Goal: Check status: Check status

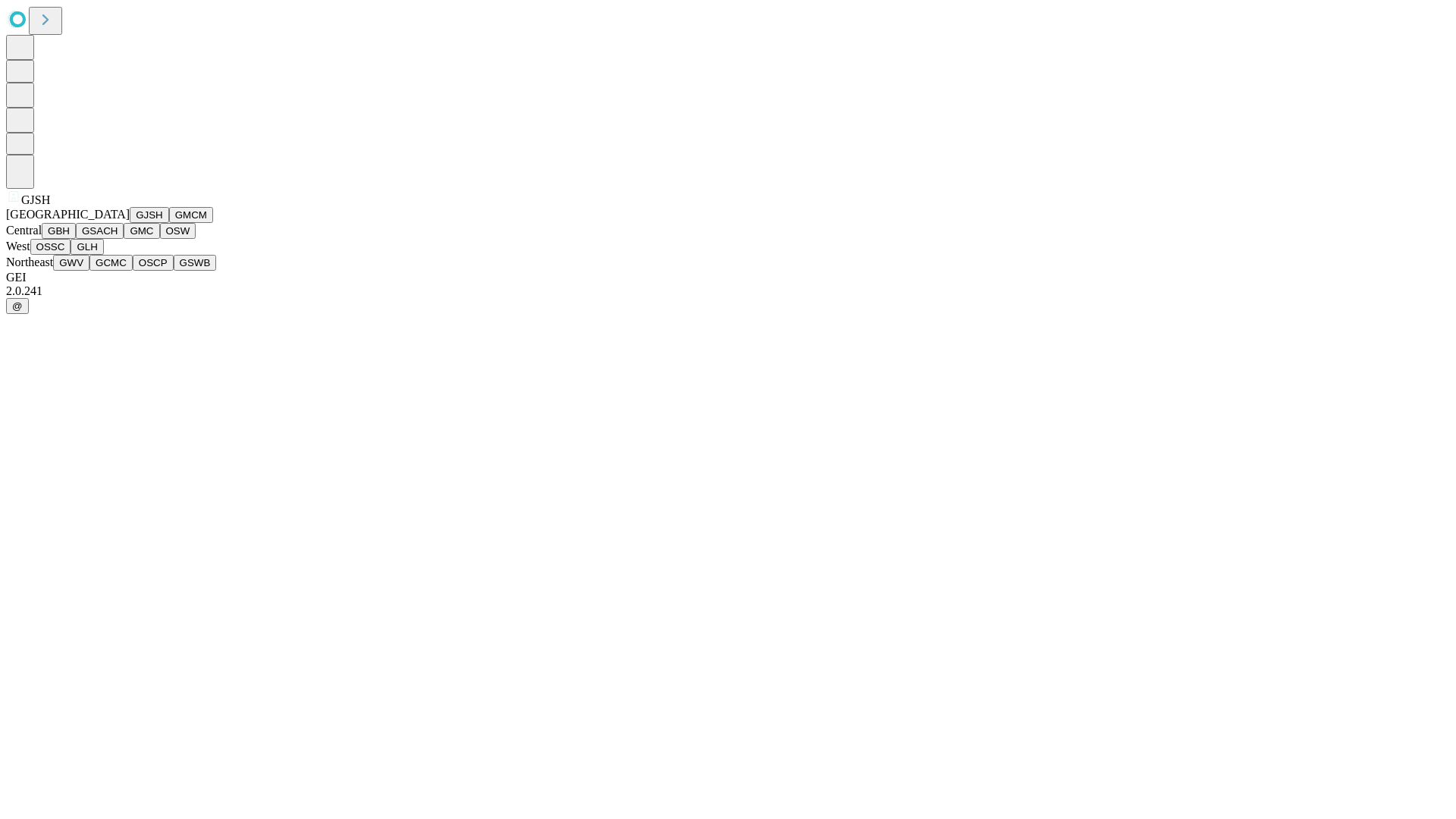
click at [130, 223] on button "GJSH" at bounding box center [149, 215] width 40 height 16
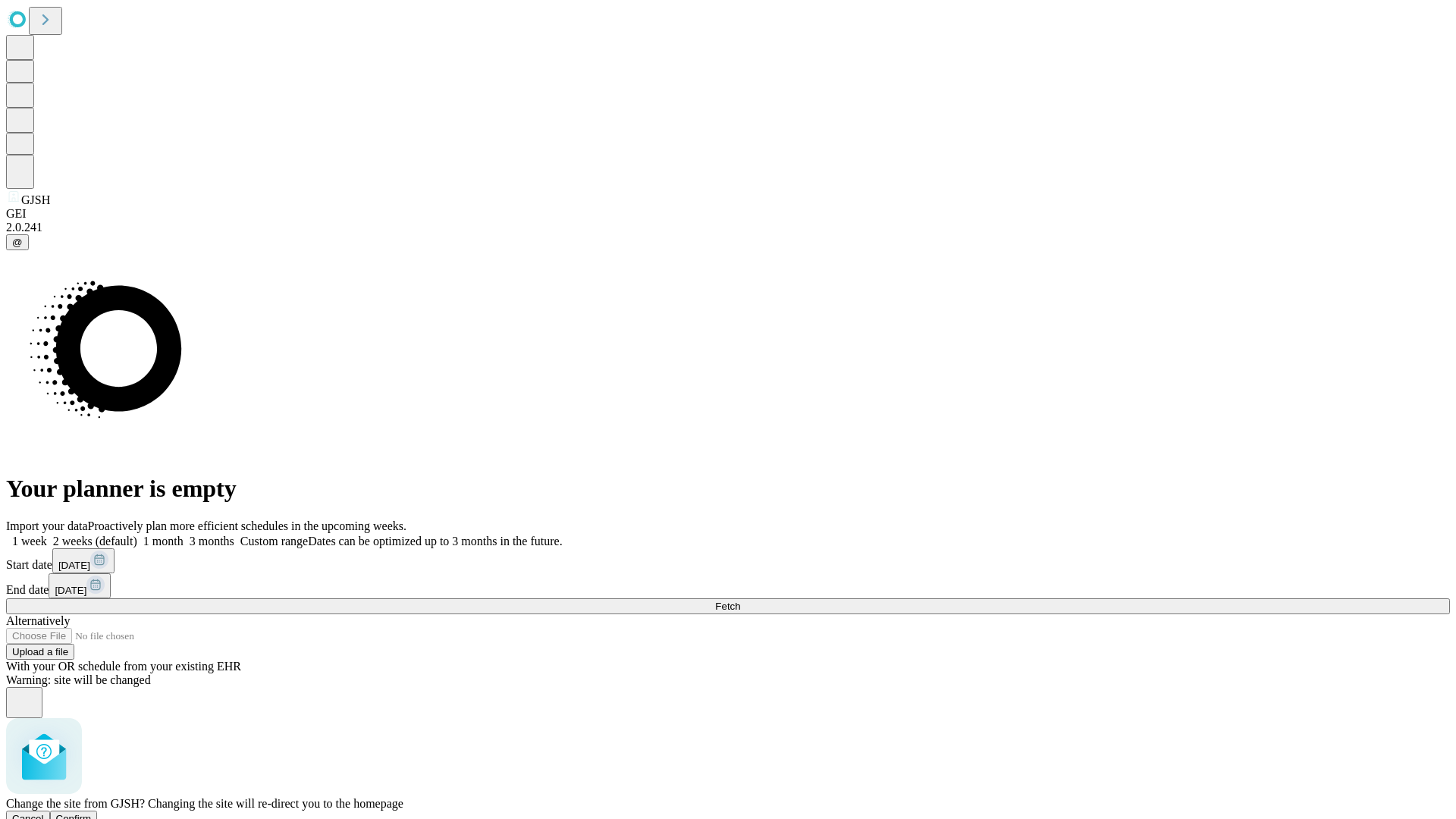
click at [92, 813] on span "Confirm" at bounding box center [74, 818] width 36 height 12
click at [47, 535] on label "1 week" at bounding box center [26, 541] width 41 height 13
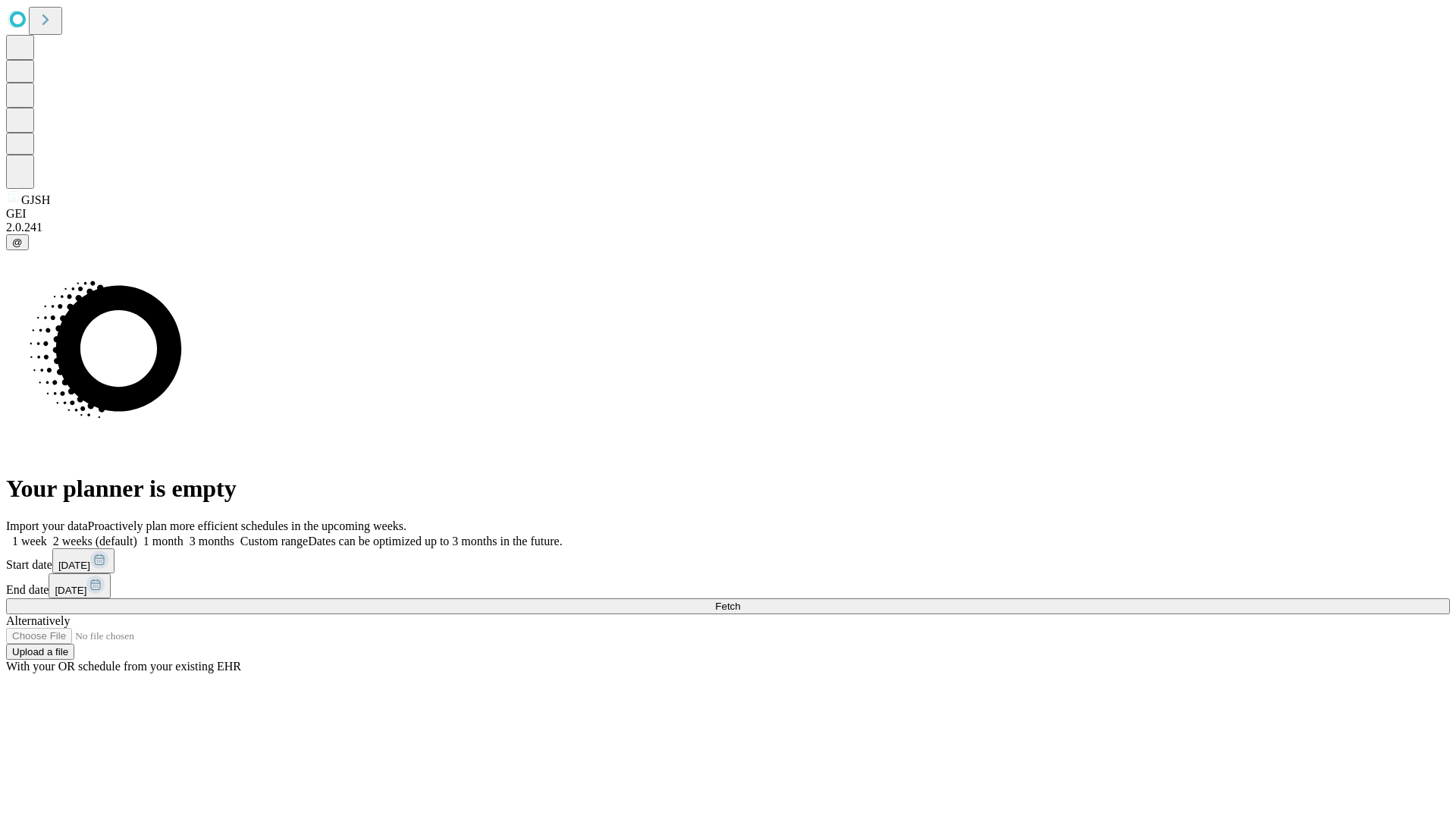
click at [740, 600] on span "Fetch" at bounding box center [728, 606] width 25 height 12
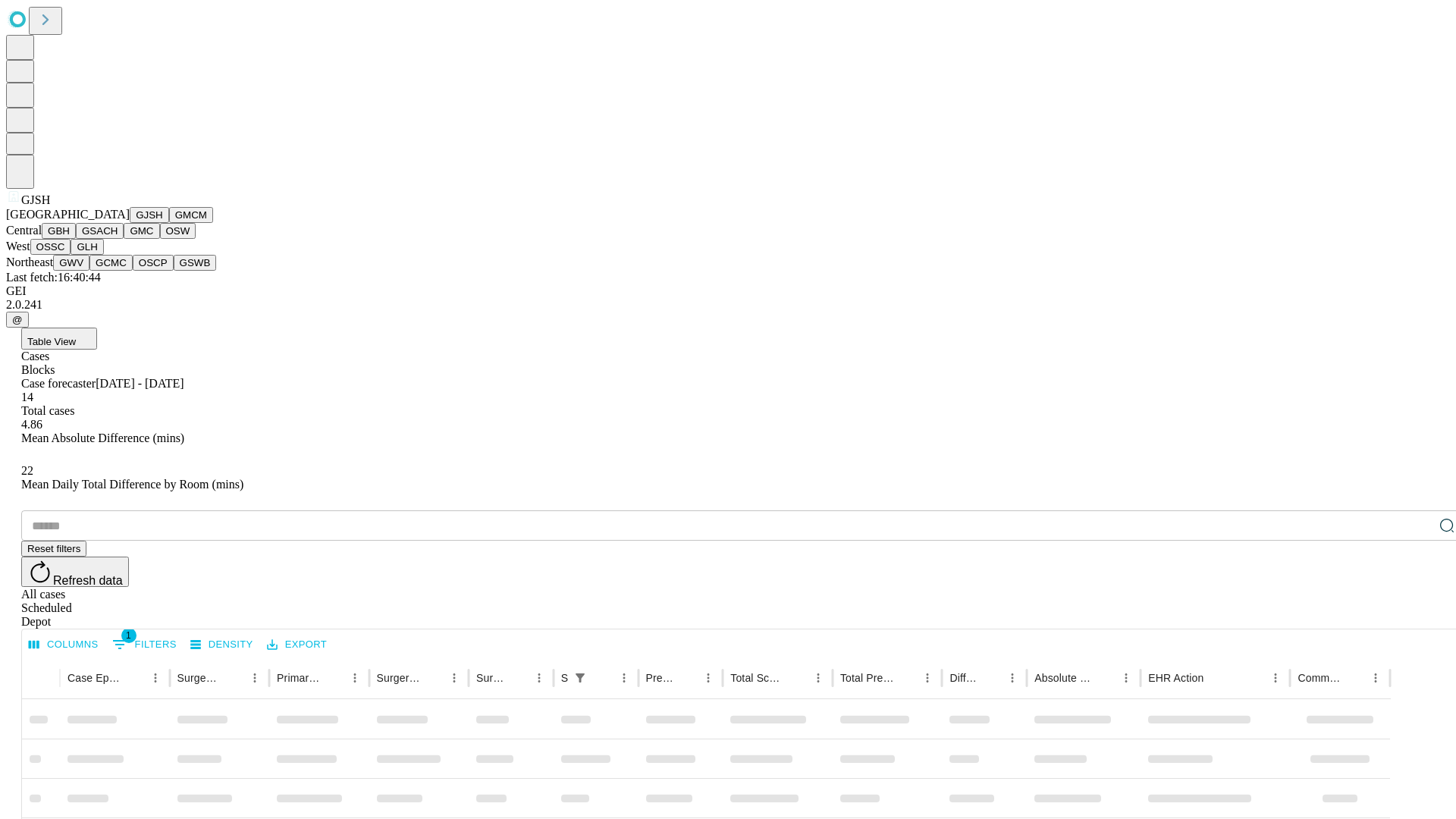
click at [169, 223] on button "GMCM" at bounding box center [191, 215] width 44 height 16
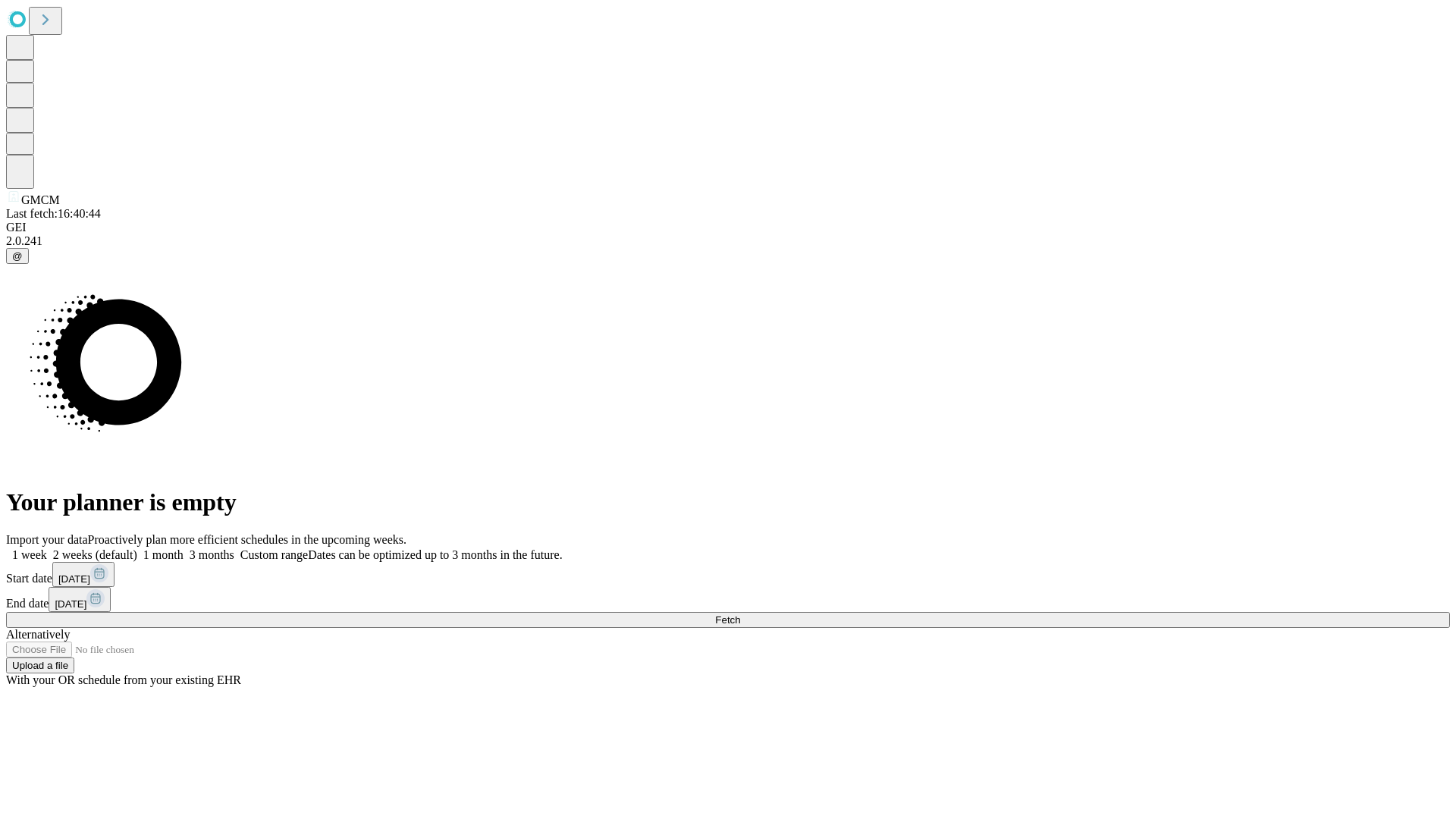
click at [740, 614] on span "Fetch" at bounding box center [728, 620] width 25 height 12
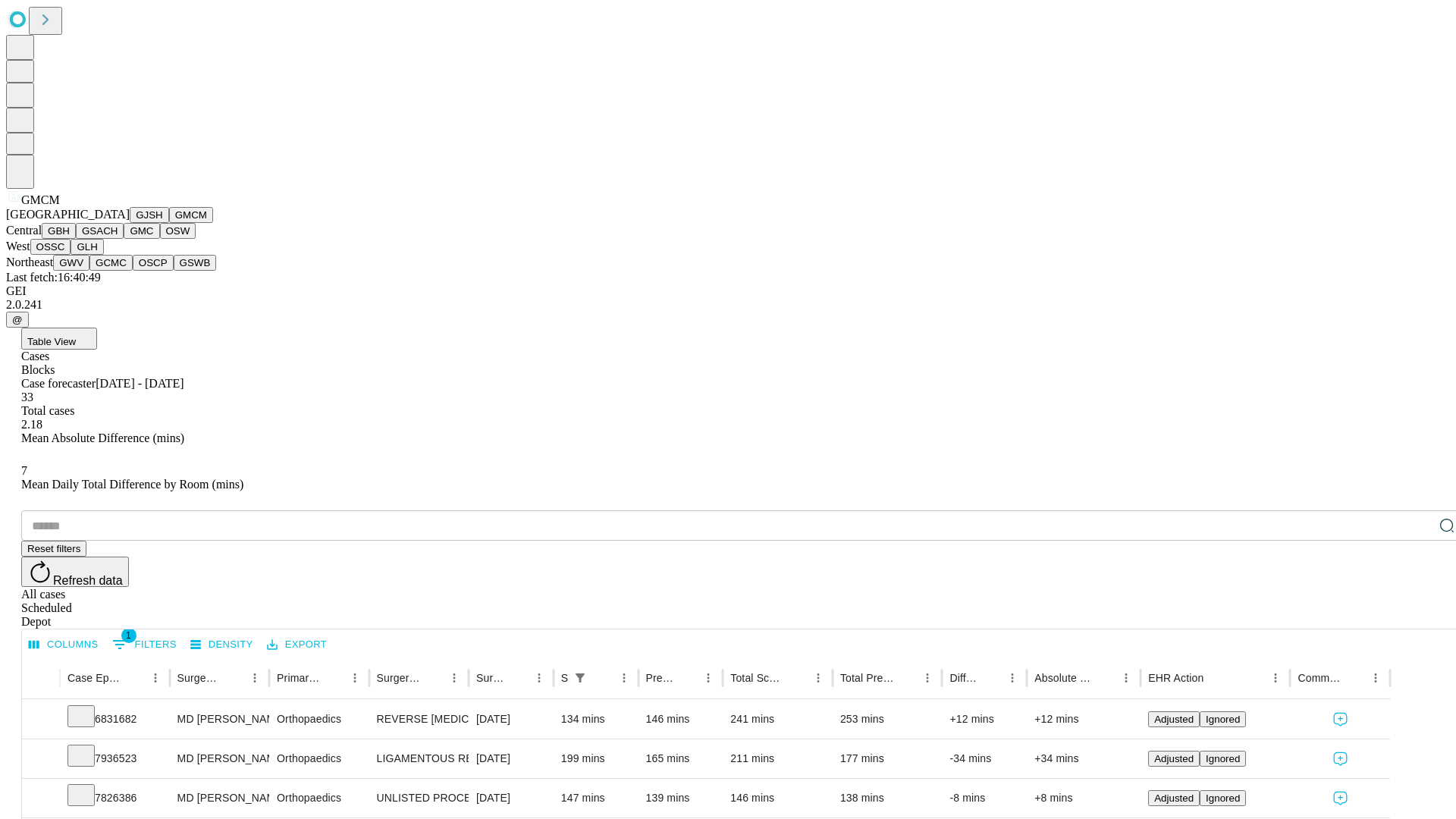
click at [76, 239] on button "GBH" at bounding box center [59, 231] width 34 height 16
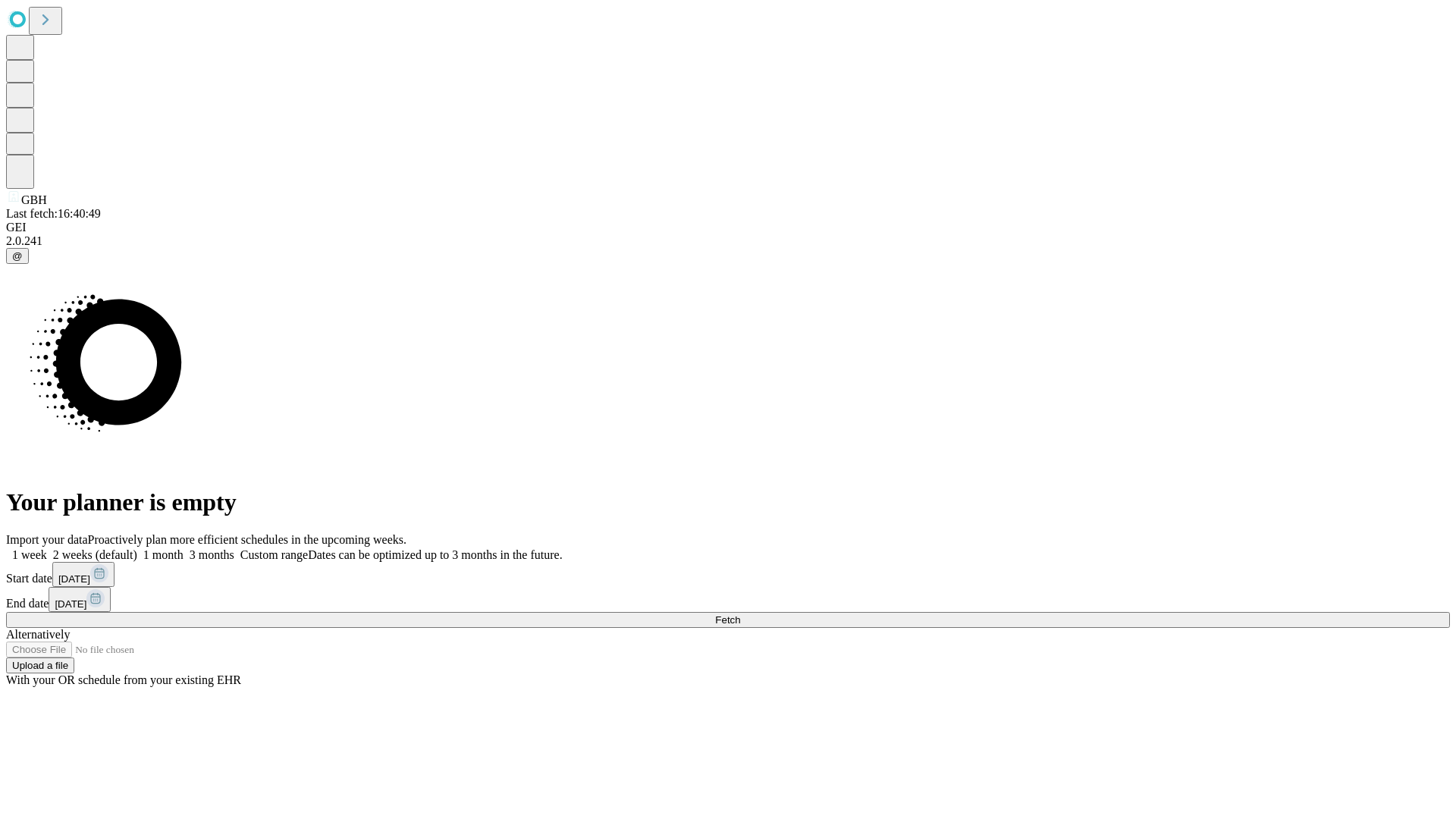
click at [47, 548] on label "1 week" at bounding box center [26, 555] width 41 height 13
click at [740, 614] on span "Fetch" at bounding box center [728, 620] width 25 height 12
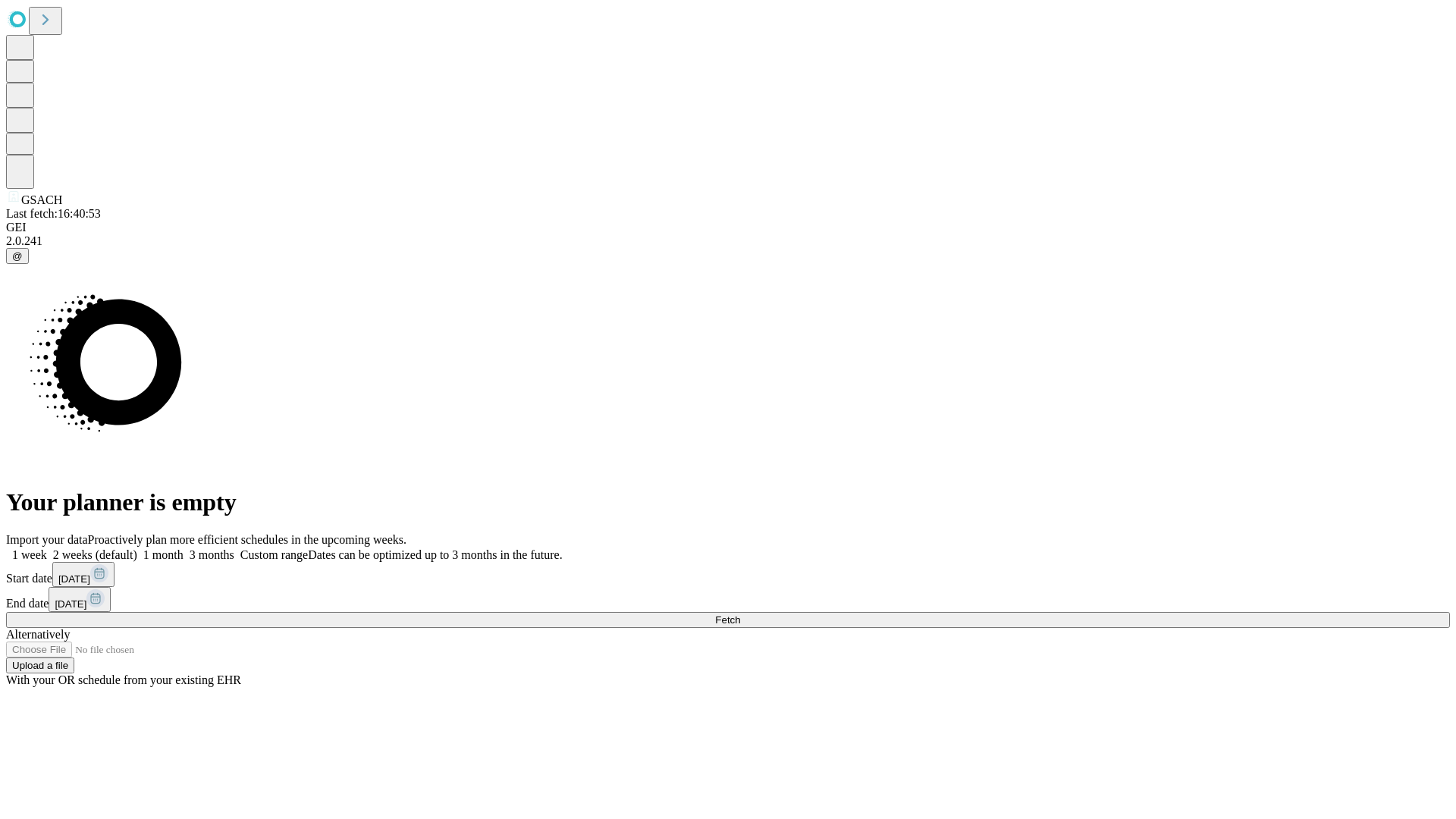
click at [740, 614] on span "Fetch" at bounding box center [728, 620] width 25 height 12
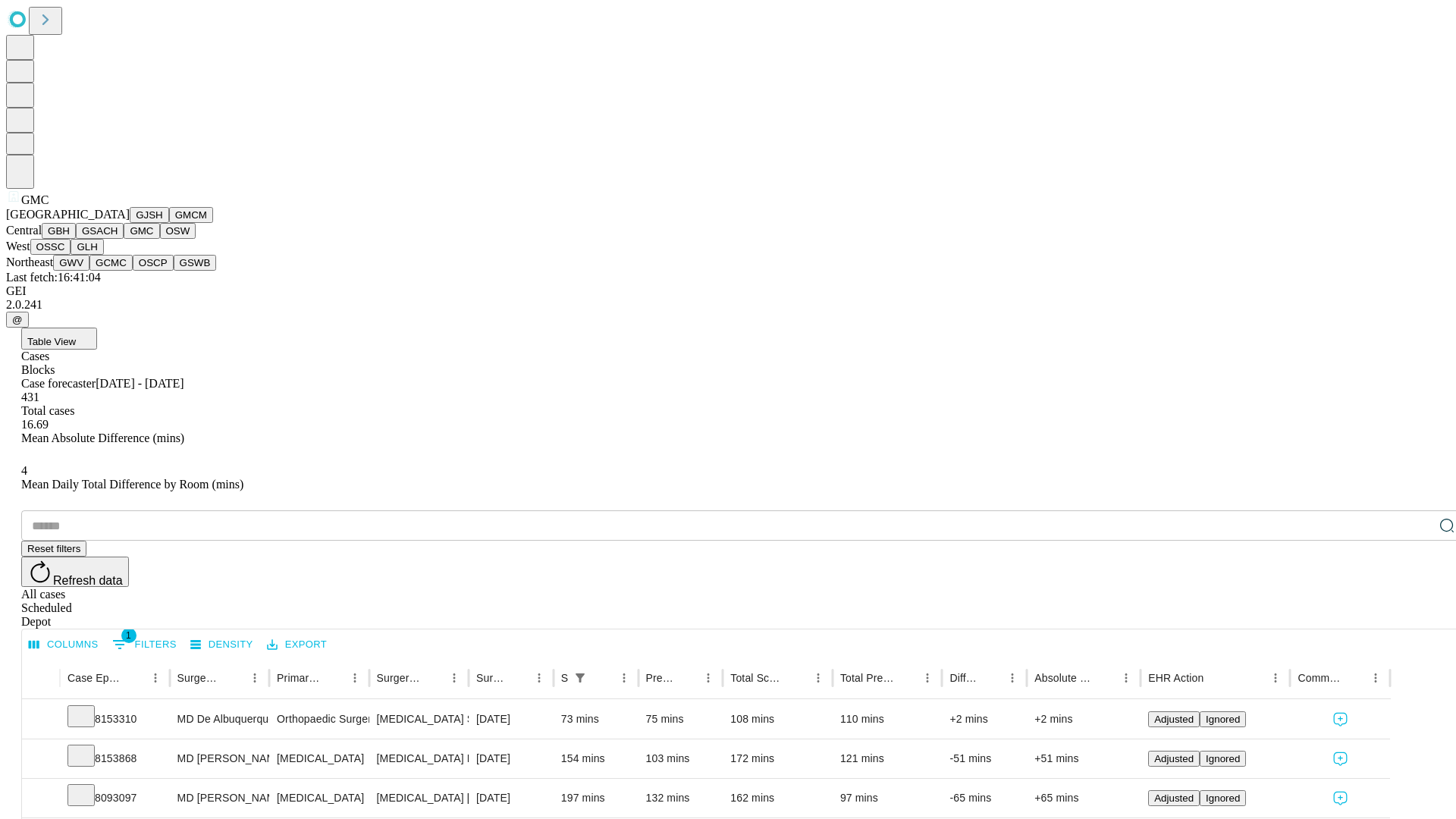
click at [160, 239] on button "OSW" at bounding box center [178, 231] width 37 height 16
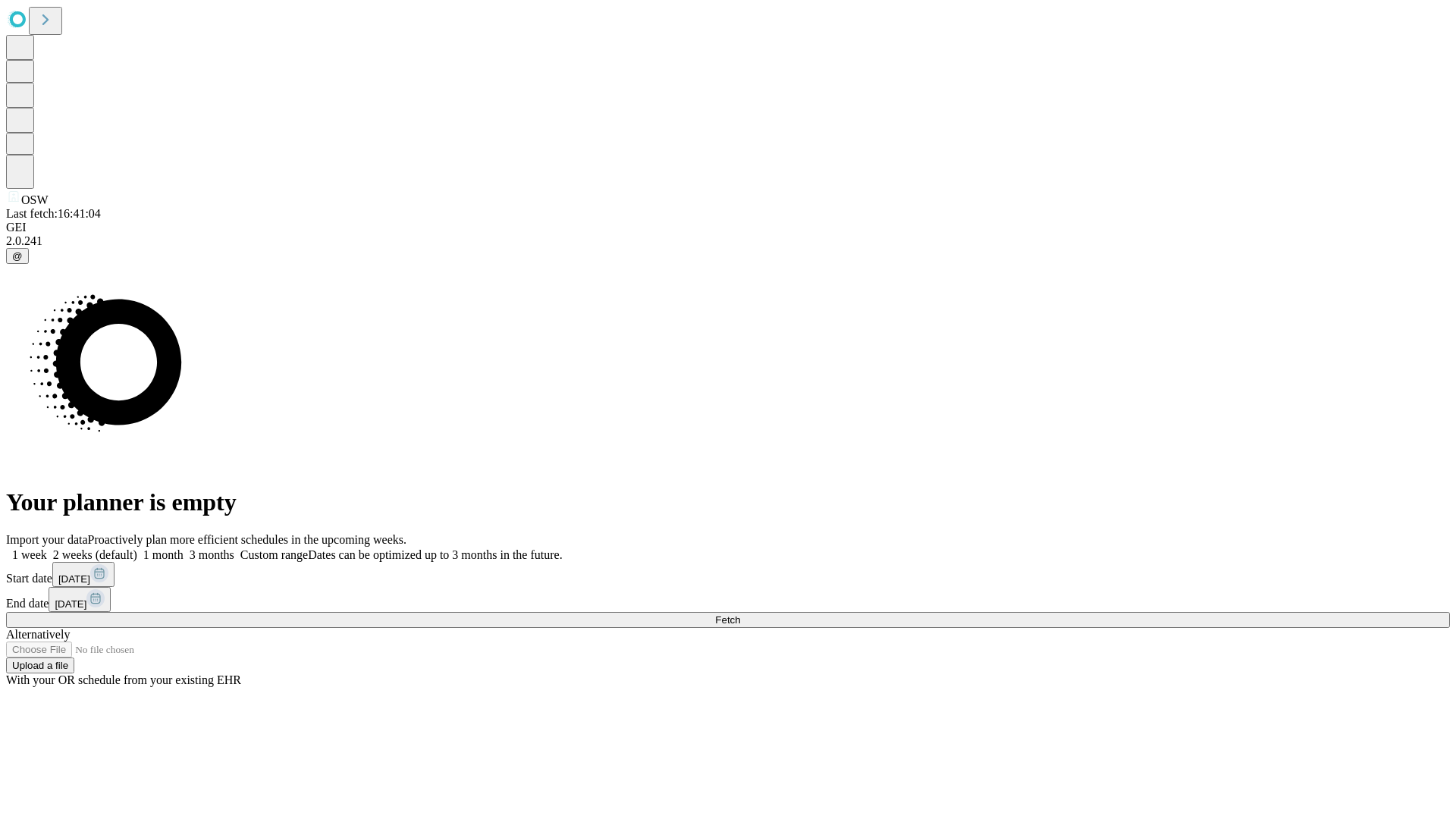
click at [47, 548] on label "1 week" at bounding box center [26, 555] width 41 height 13
click at [740, 614] on span "Fetch" at bounding box center [728, 620] width 25 height 12
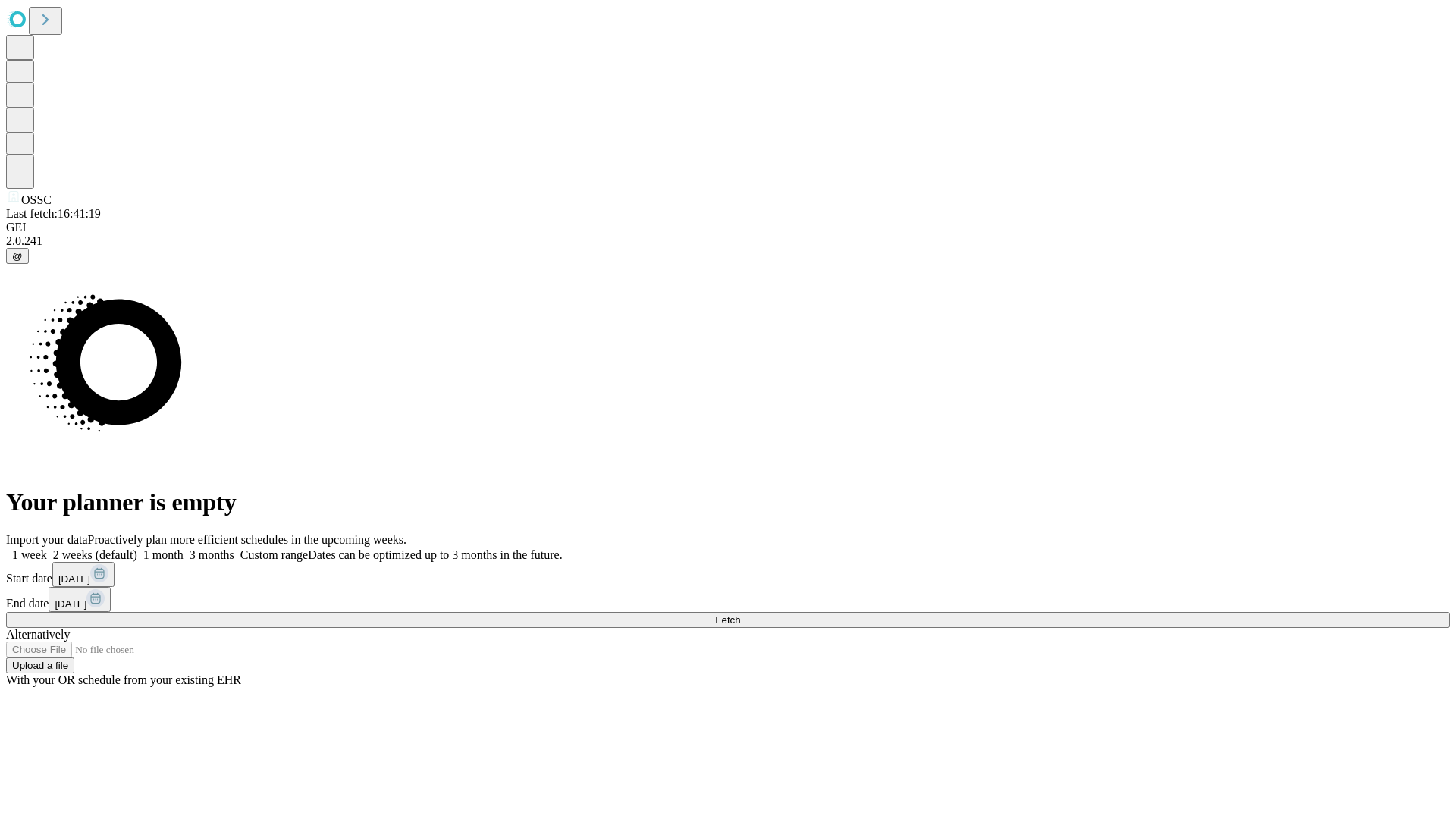
click at [47, 548] on label "1 week" at bounding box center [26, 555] width 41 height 13
click at [740, 614] on span "Fetch" at bounding box center [728, 620] width 25 height 12
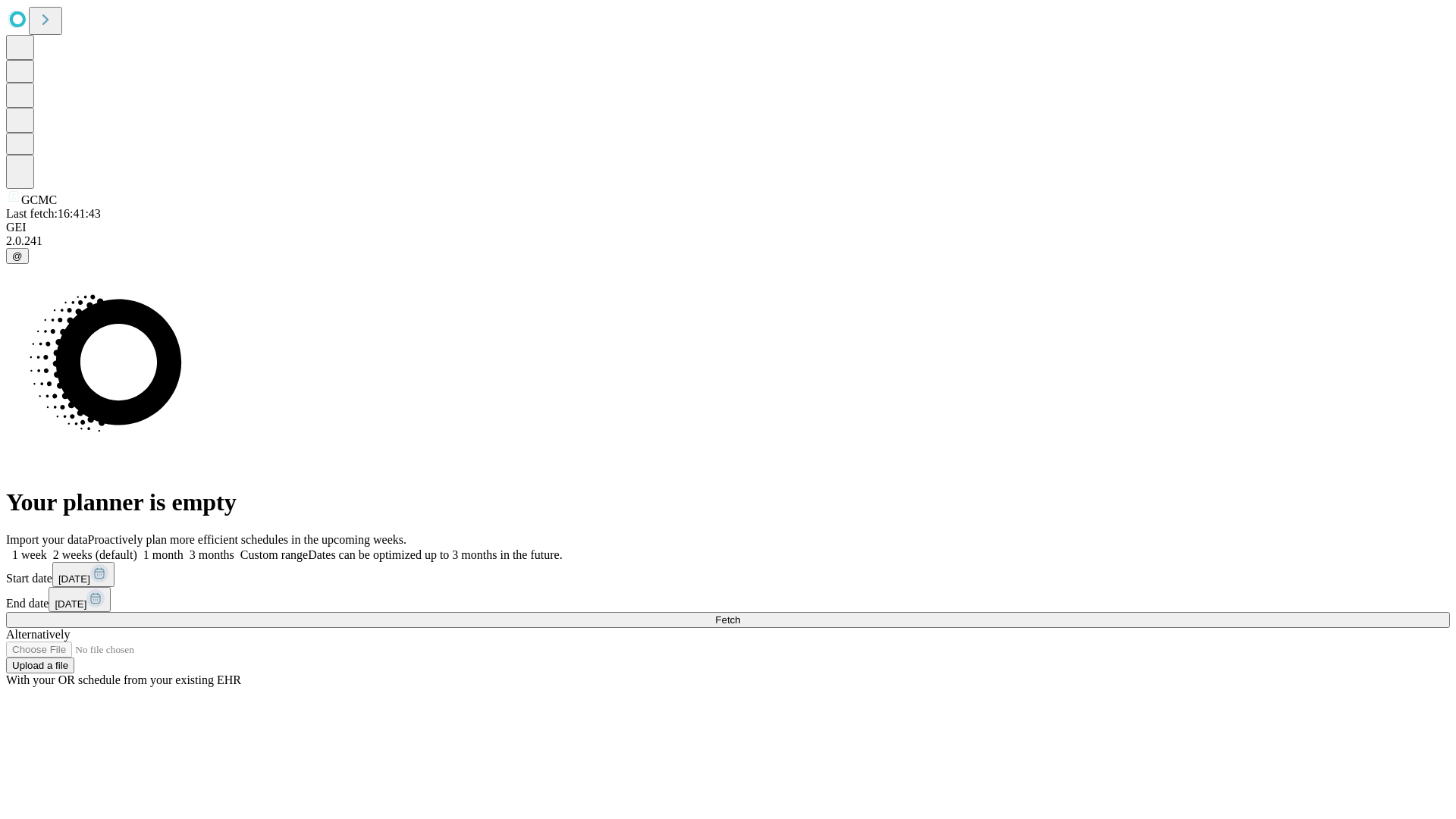
click at [47, 548] on label "1 week" at bounding box center [26, 555] width 41 height 13
click at [740, 614] on span "Fetch" at bounding box center [728, 620] width 25 height 12
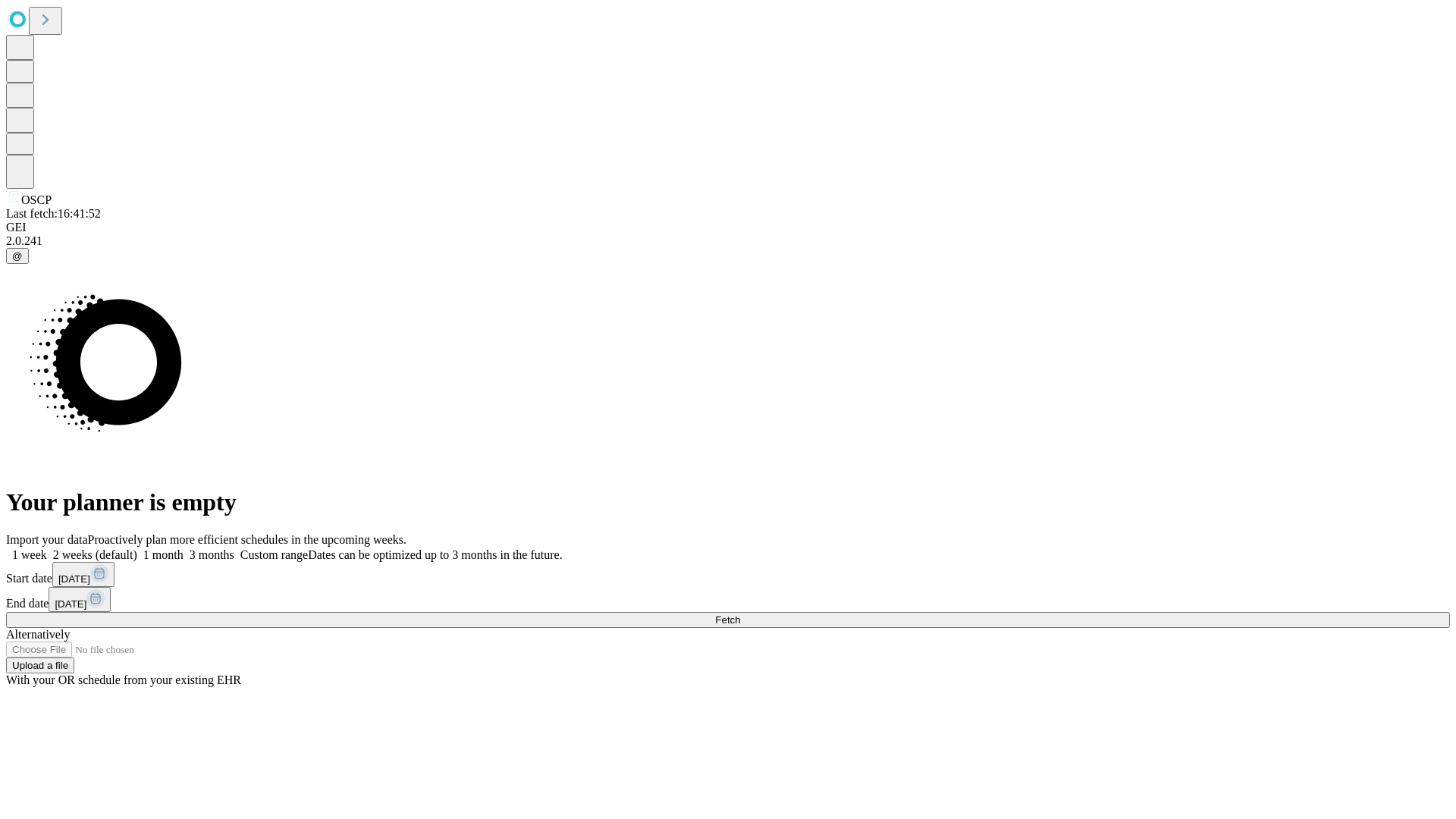
click at [47, 548] on label "1 week" at bounding box center [26, 555] width 41 height 13
click at [740, 614] on span "Fetch" at bounding box center [728, 620] width 25 height 12
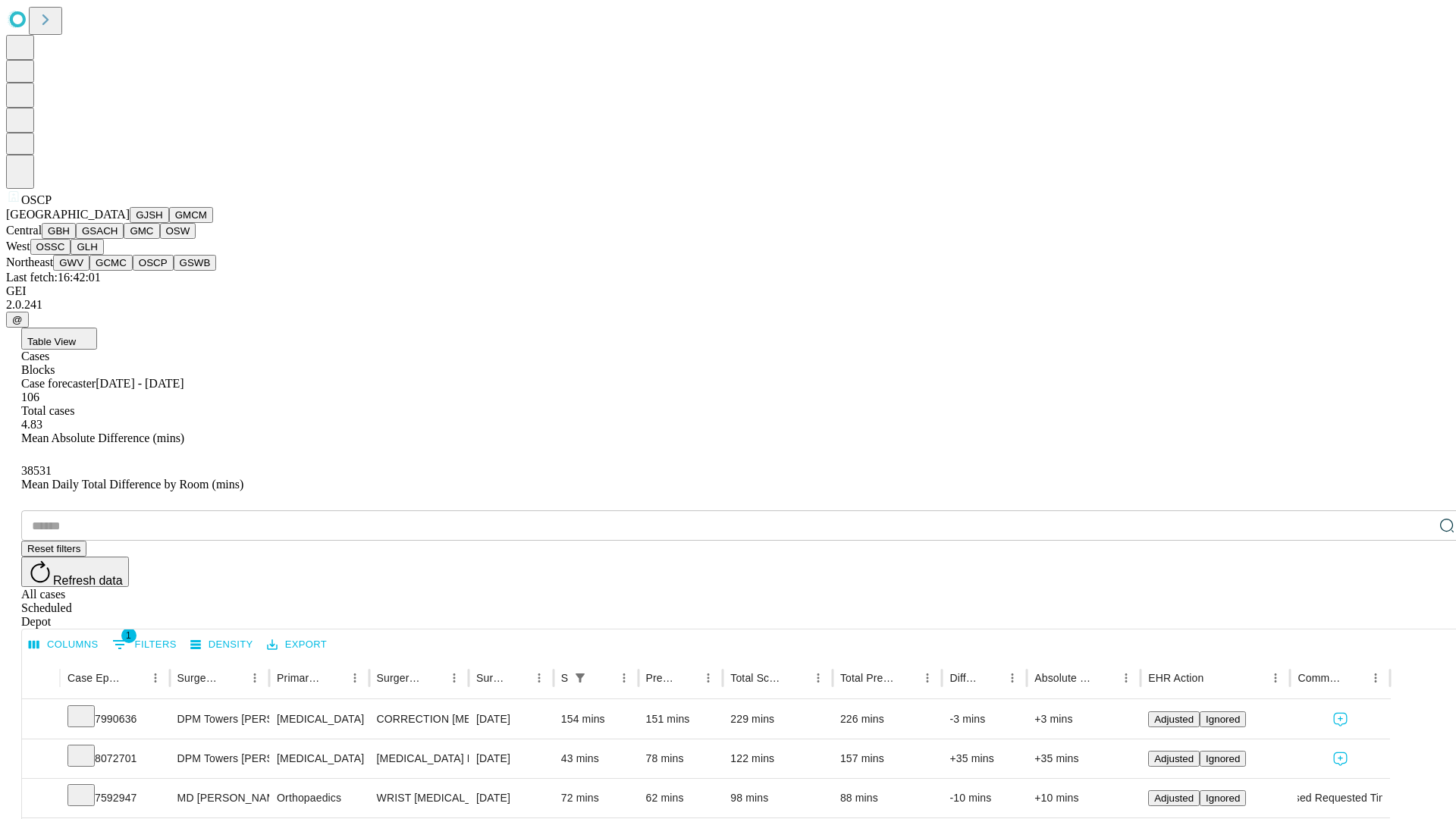
click at [173, 271] on button "GSWB" at bounding box center [195, 263] width 44 height 16
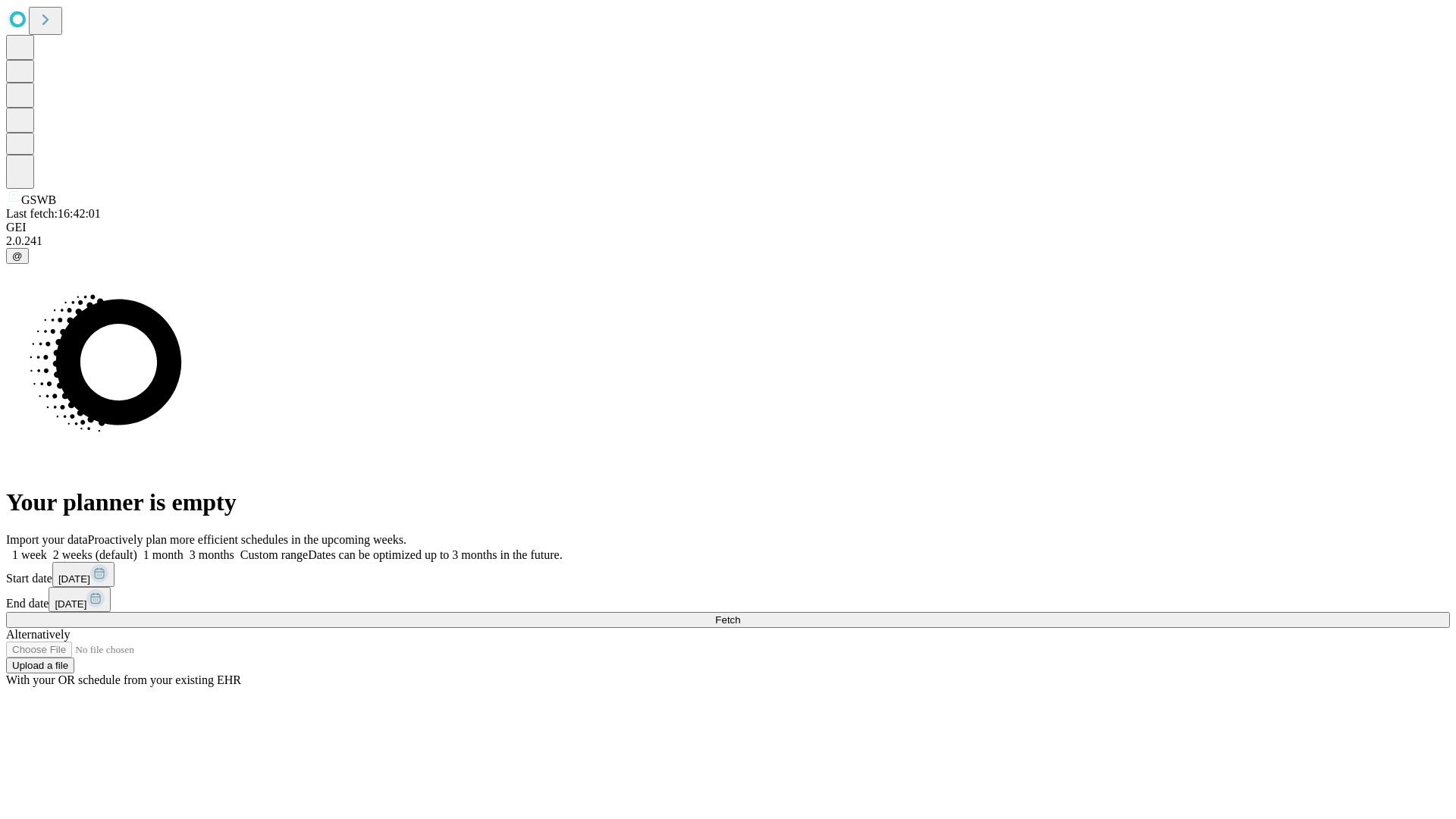
click at [47, 548] on label "1 week" at bounding box center [26, 555] width 41 height 13
click at [740, 614] on span "Fetch" at bounding box center [728, 620] width 25 height 12
